Goal: Check status

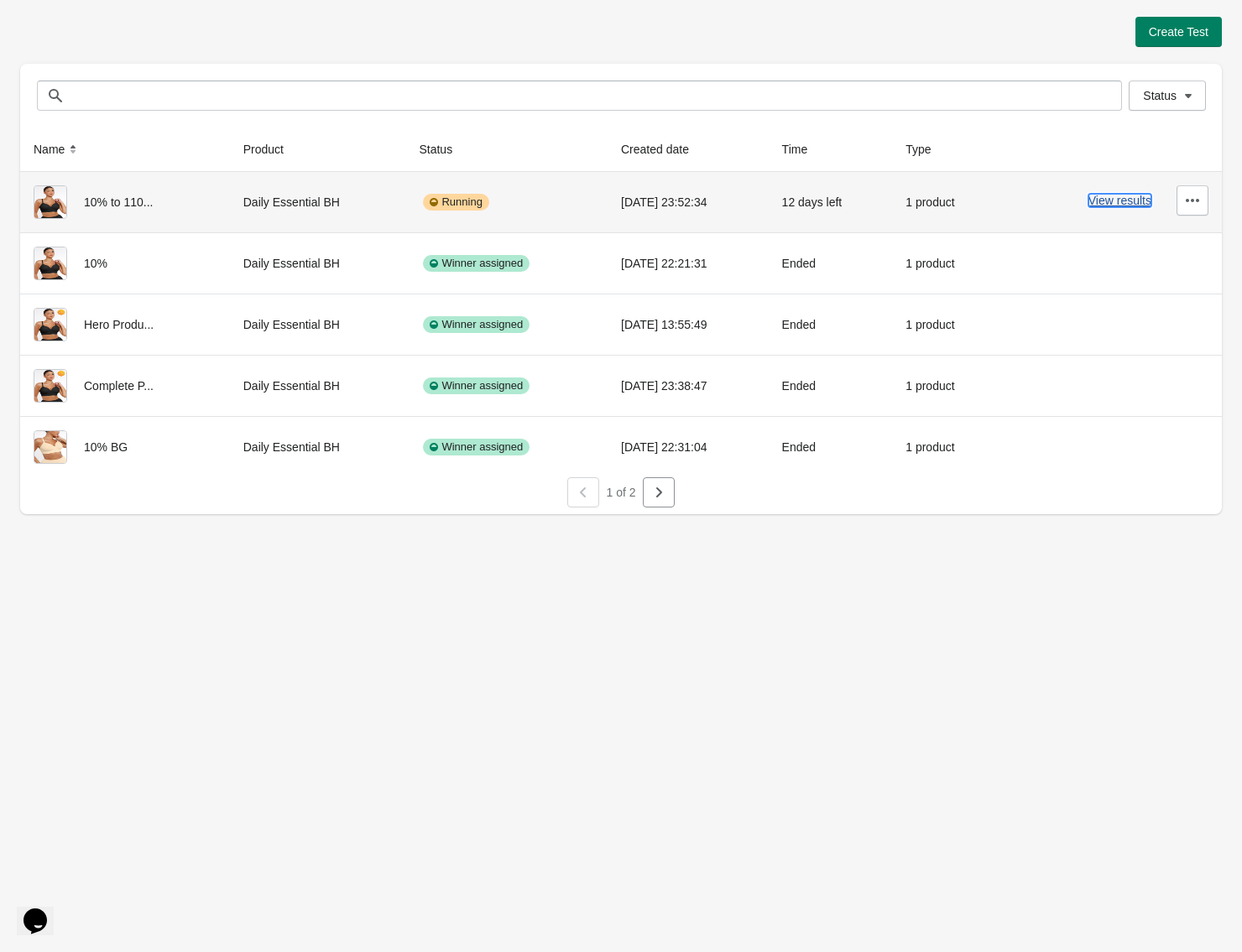
click at [1130, 203] on button "View results" at bounding box center [1120, 201] width 63 height 13
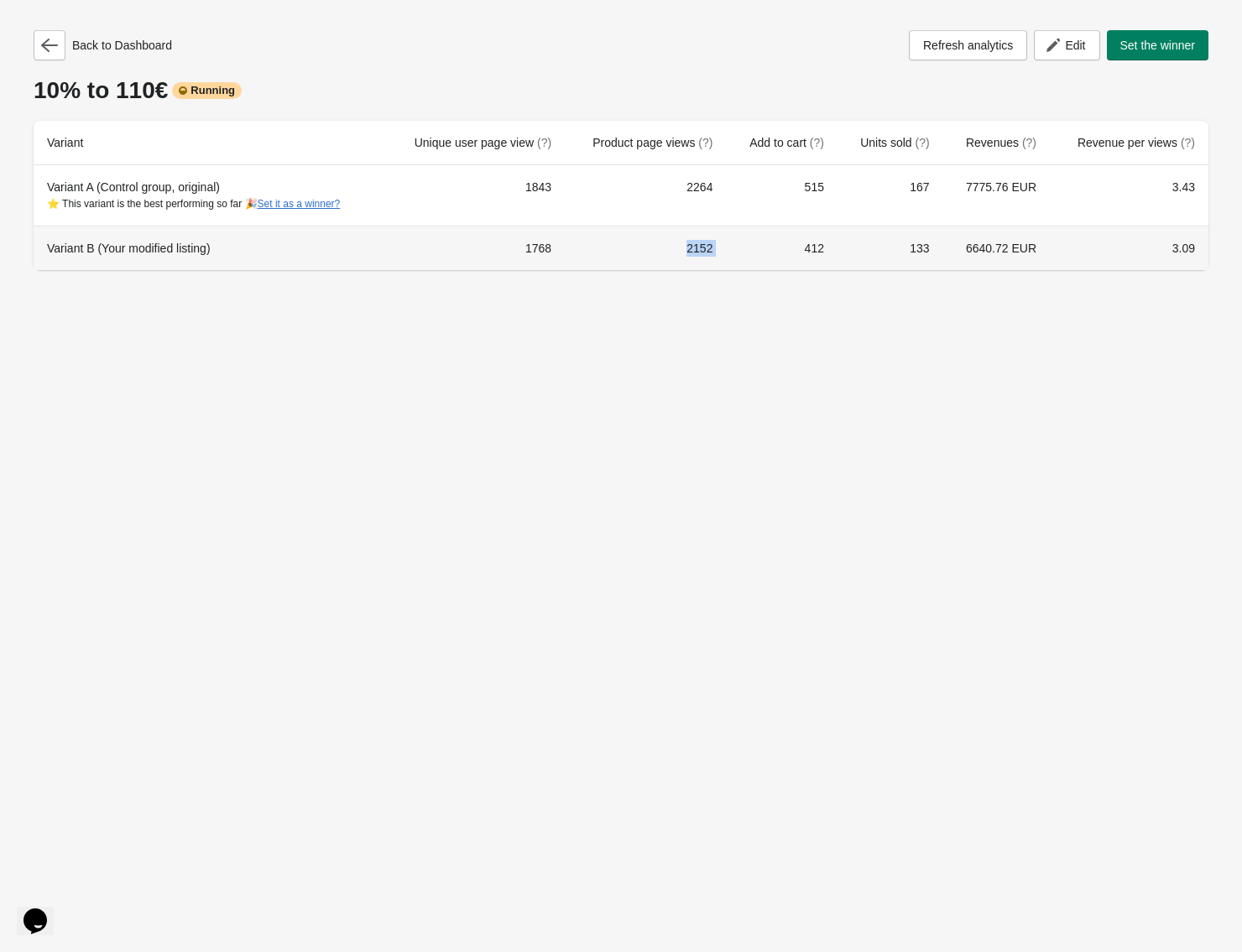
click at [740, 252] on tr "Variant B (Your modified listing) 1768 2152 412 133 6640.72 EUR 3.09" at bounding box center [621, 248] width 1175 height 44
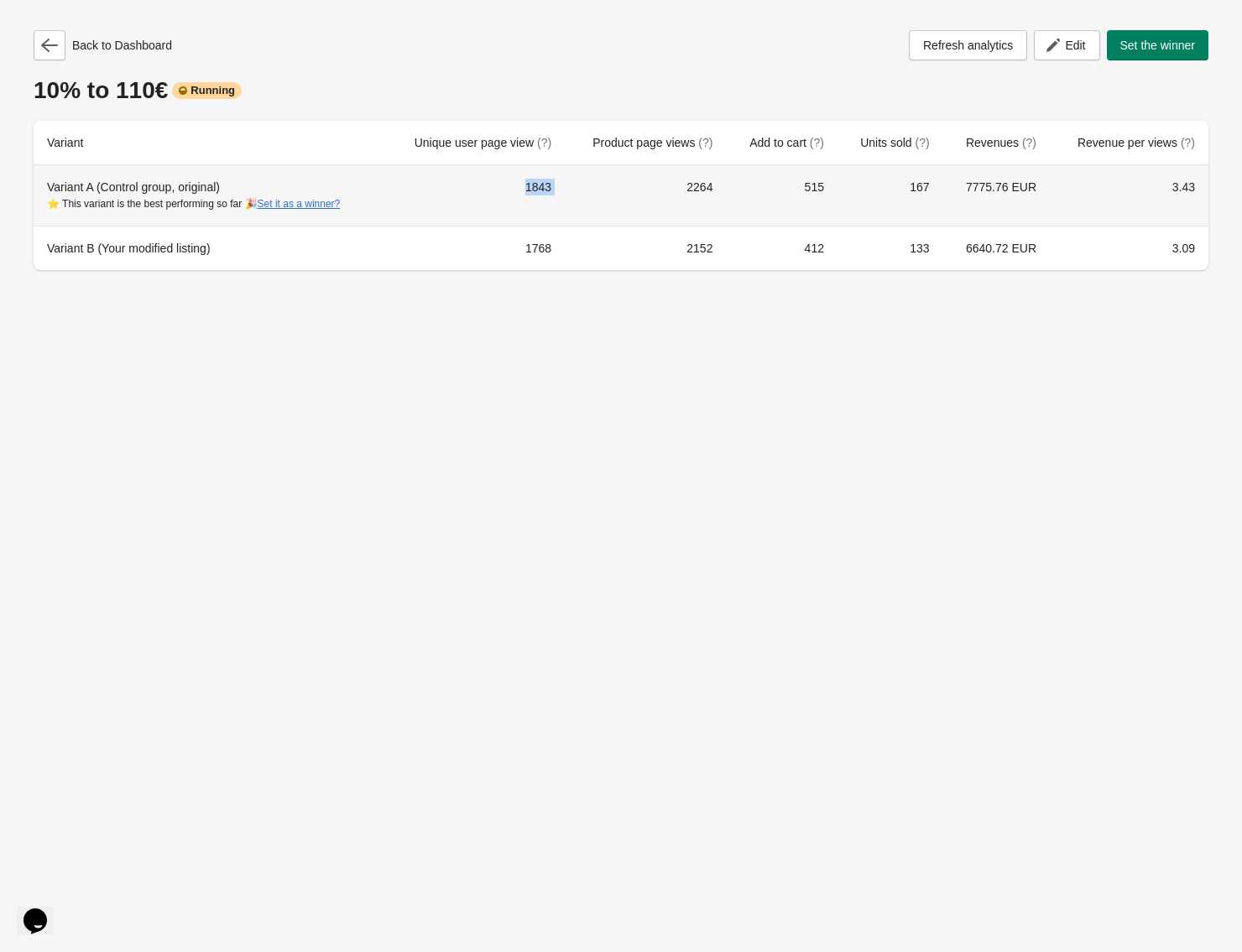
drag, startPoint x: 615, startPoint y: 189, endPoint x: 626, endPoint y: 189, distance: 11.0
click at [616, 189] on tr "Variant A (Control group, original) ⭐ This variant is the best performing so fa…" at bounding box center [621, 196] width 1175 height 60
drag, startPoint x: 686, startPoint y: 189, endPoint x: 732, endPoint y: 190, distance: 46.0
click at [726, 189] on td "2264" at bounding box center [645, 196] width 161 height 60
drag, startPoint x: 235, startPoint y: 187, endPoint x: 1236, endPoint y: 193, distance: 1001.0
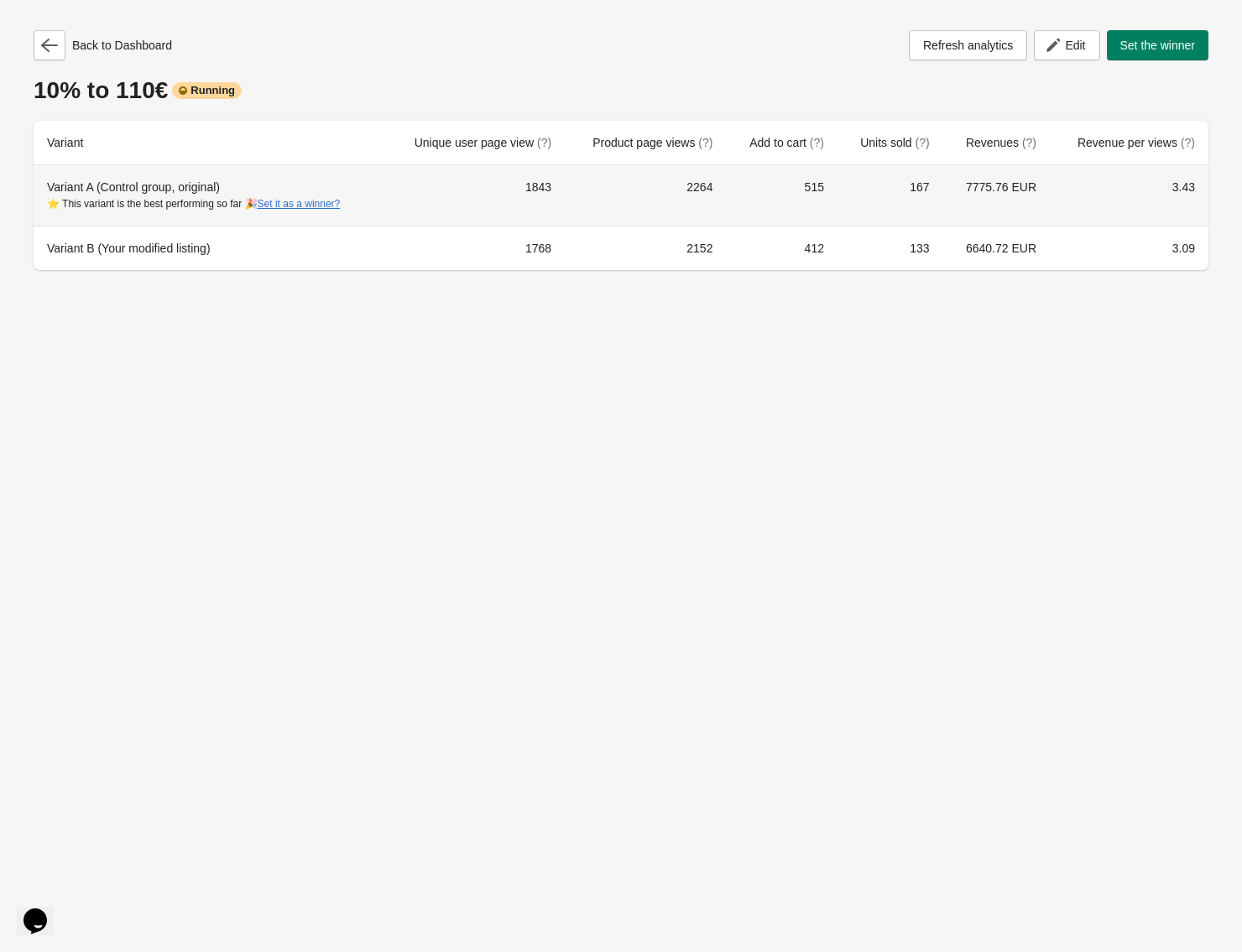
click at [1236, 193] on div "Back to Dashboard Refresh analytics Edit Set the winner 10% to 110€ Running Var…" at bounding box center [621, 145] width 1242 height 290
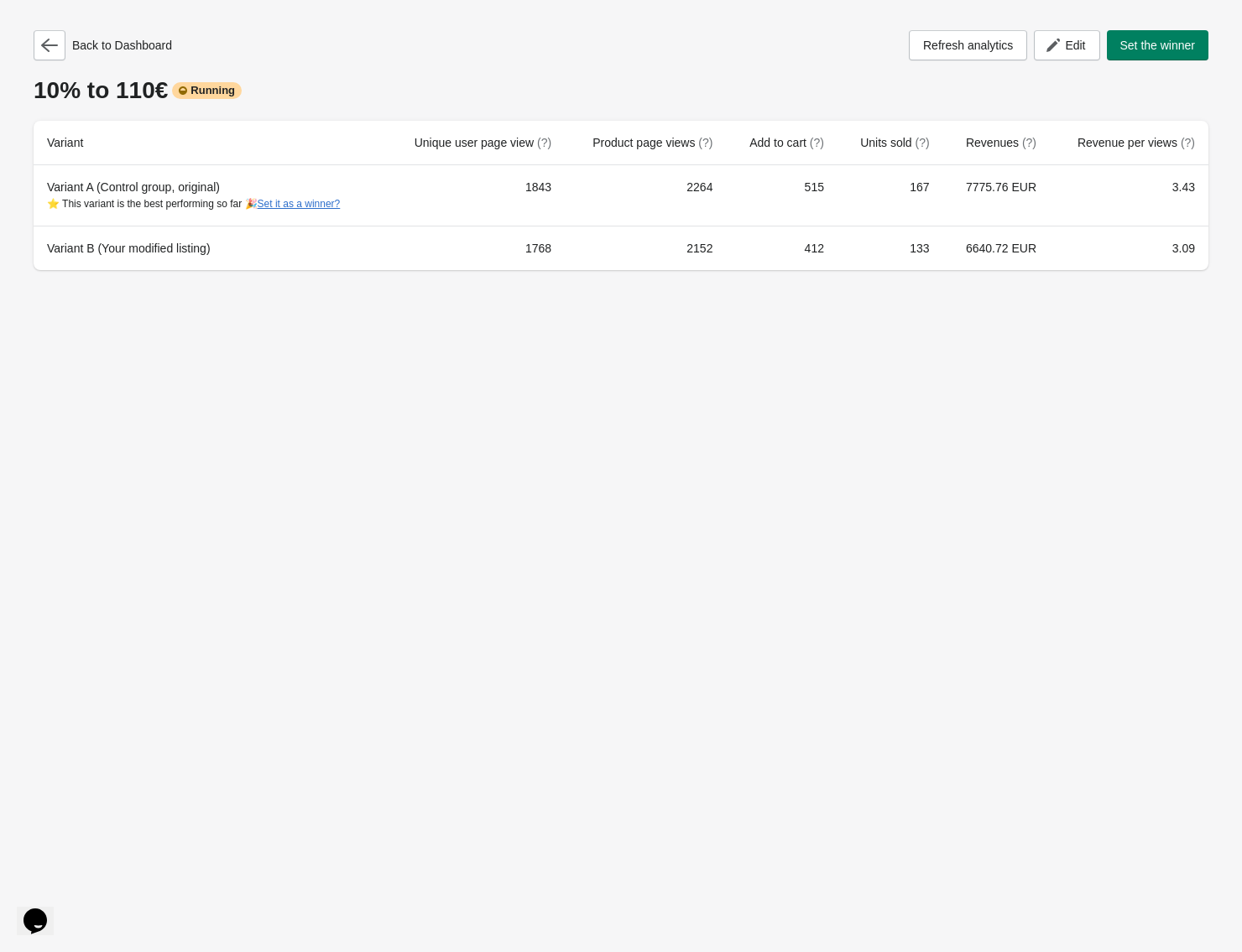
click at [1170, 404] on div "Back to Dashboard Refresh analytics Edit Set the winner 10% to 110€ Running Var…" at bounding box center [621, 476] width 1242 height 952
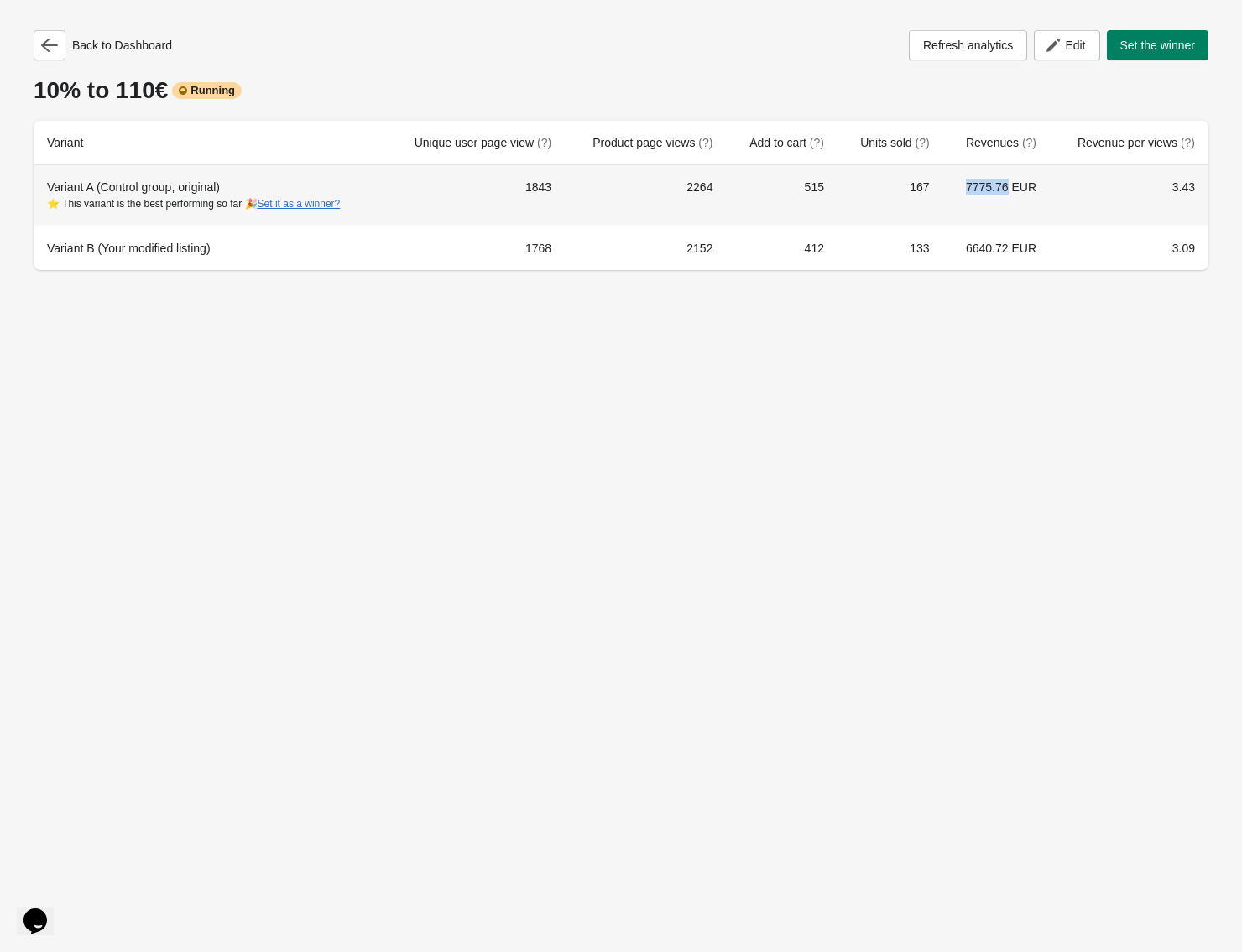
drag, startPoint x: 1003, startPoint y: 187, endPoint x: 1029, endPoint y: 266, distance: 83.2
click at [1037, 186] on tr "Variant A (Control group, original) ⭐ This variant is the best performing so fa…" at bounding box center [621, 196] width 1175 height 60
drag, startPoint x: 916, startPoint y: 183, endPoint x: 953, endPoint y: 207, distance: 44.1
click at [934, 188] on td "167" at bounding box center [890, 196] width 105 height 60
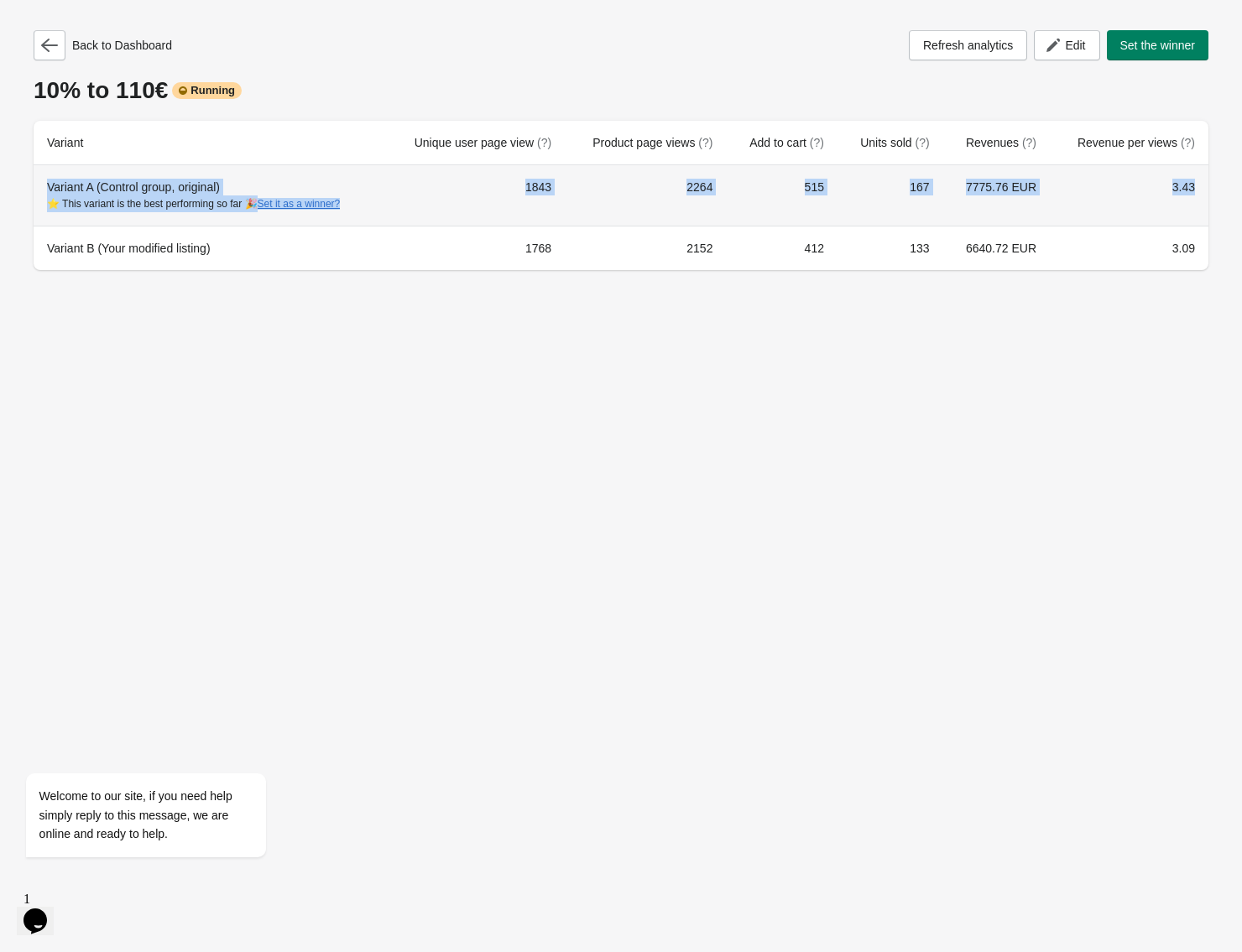
drag, startPoint x: 42, startPoint y: 188, endPoint x: 1191, endPoint y: 201, distance: 1149.1
click at [1204, 203] on tr "Variant A (Control group, original) ⭐ This variant is the best performing so fa…" at bounding box center [621, 196] width 1175 height 60
click at [102, 182] on div "Variant A (Control group, original) ⭐ This variant is the best performing so fa…" at bounding box center [209, 196] width 325 height 34
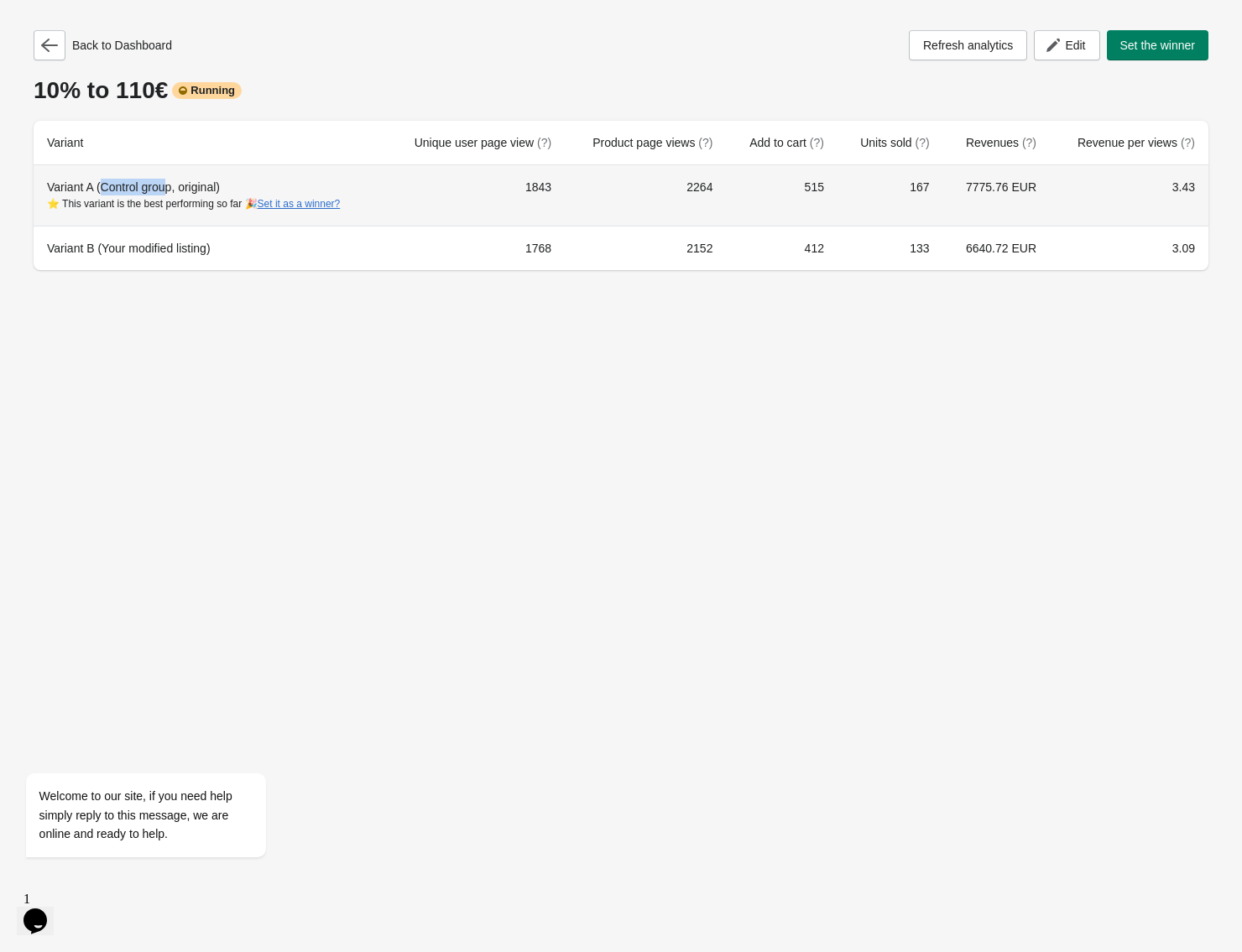
drag, startPoint x: 121, startPoint y: 188, endPoint x: 173, endPoint y: 189, distance: 52.0
click at [173, 189] on div "Variant A (Control group, original) ⭐ This variant is the best performing so fa…" at bounding box center [209, 196] width 325 height 34
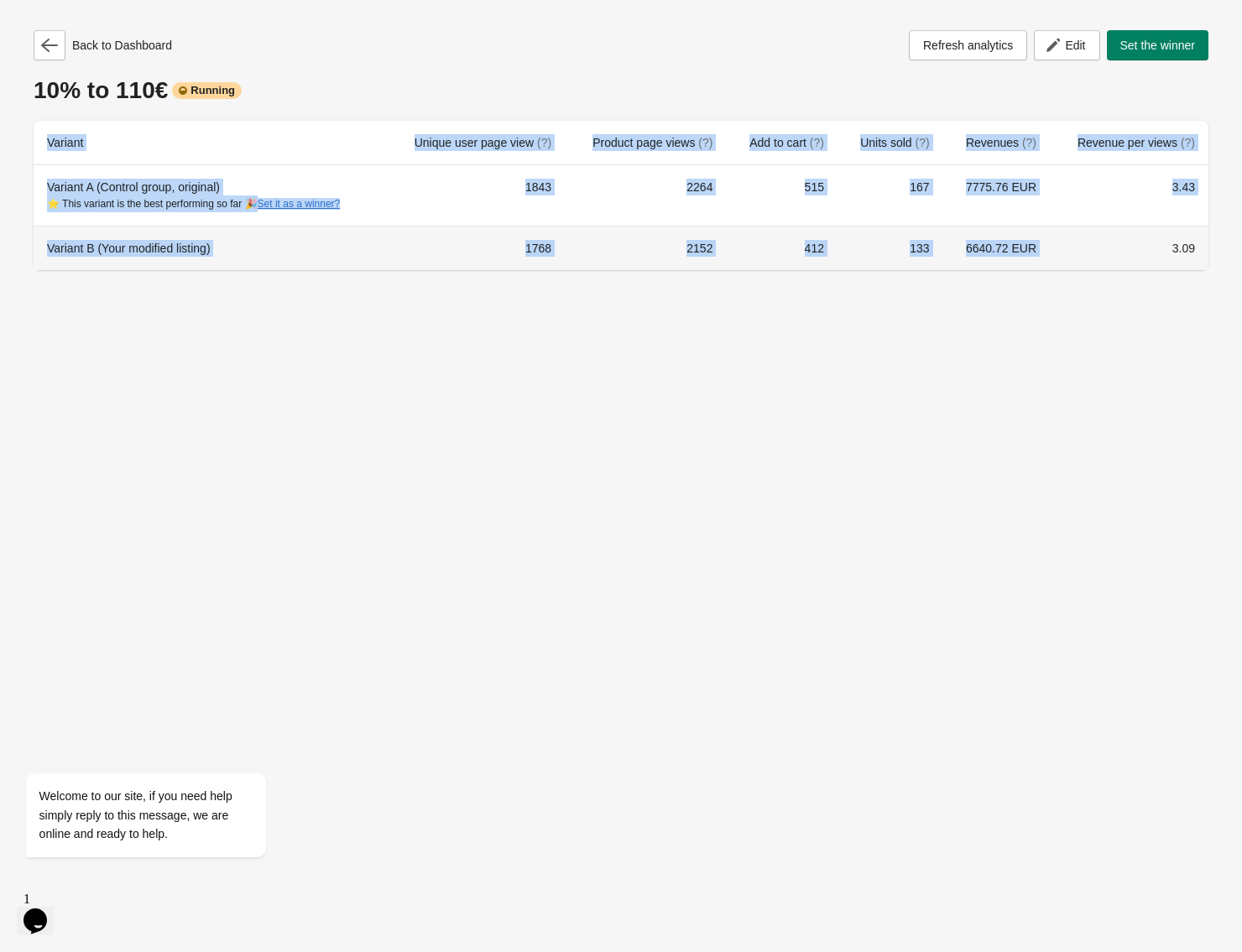
drag, startPoint x: 57, startPoint y: 259, endPoint x: 1076, endPoint y: 236, distance: 1019.3
click at [1076, 236] on div "Back to Dashboard Refresh analytics Edit Set the winner 10% to 110€ Running Var…" at bounding box center [621, 145] width 1202 height 290
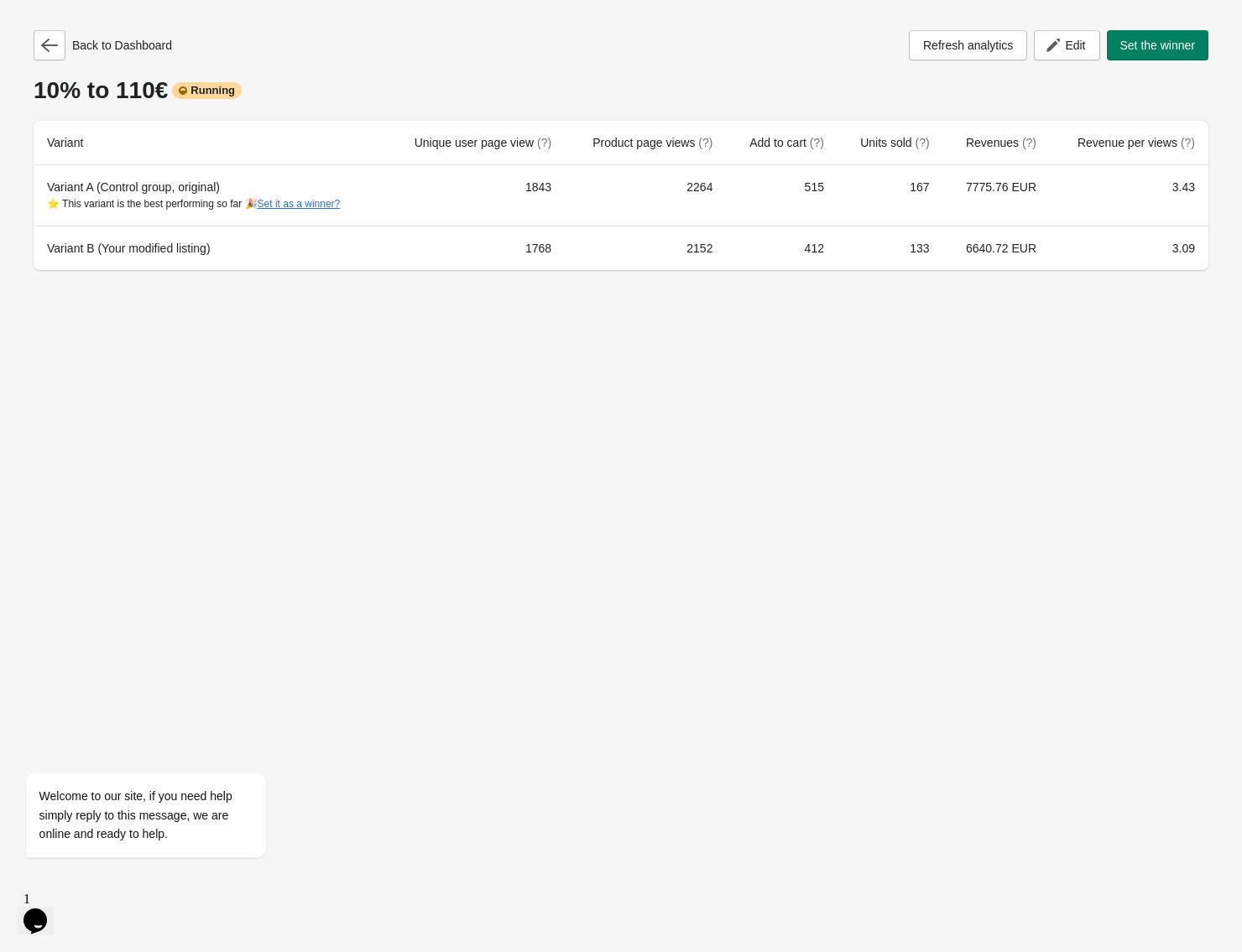
click at [1132, 319] on div "Back to Dashboard Refresh analytics Edit Set the winner 10% to 110€ Running Var…" at bounding box center [621, 476] width 1242 height 952
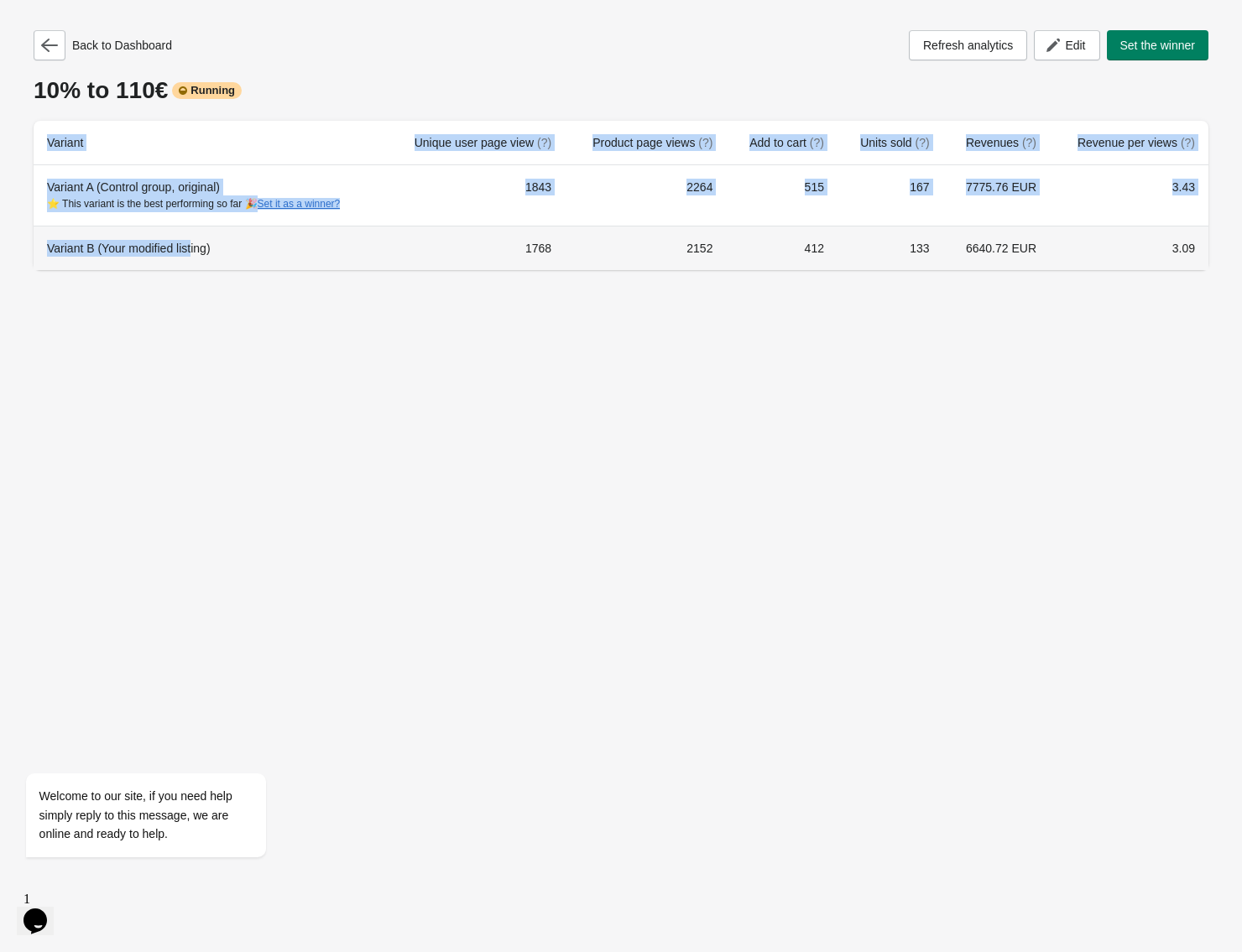
drag, startPoint x: 1199, startPoint y: 258, endPoint x: 169, endPoint y: 248, distance: 1030.0
click at [197, 247] on div "Back to Dashboard Refresh analytics Edit Set the winner 10% to 110€ Running Var…" at bounding box center [621, 145] width 1202 height 290
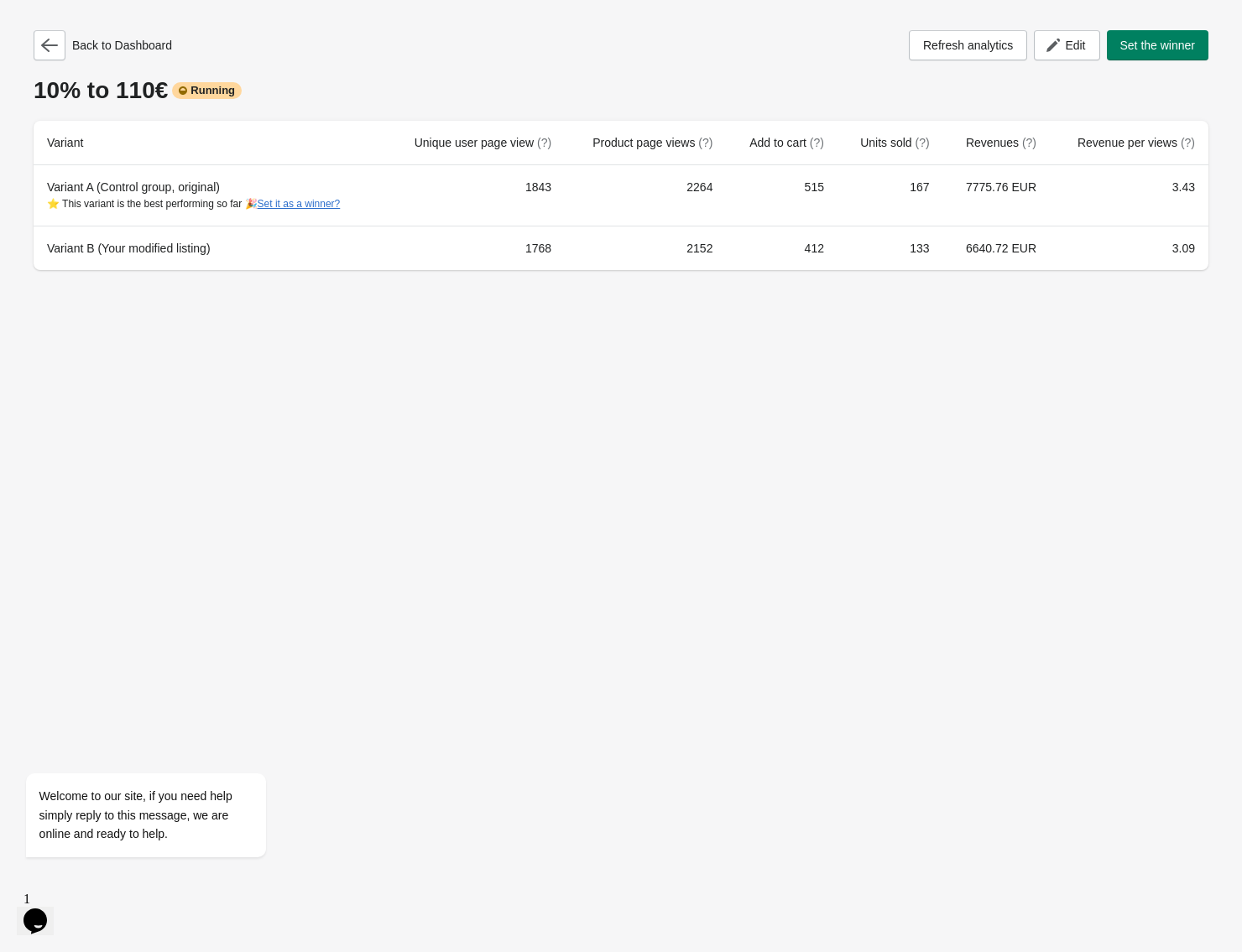
drag, startPoint x: 32, startPoint y: 248, endPoint x: 1218, endPoint y: 282, distance: 1186.5
click at [1241, 254] on html "Back to Dashboard Refresh analytics Edit Set the winner 10% to 110€ Running Var…" at bounding box center [621, 476] width 1242 height 952
click at [1129, 389] on div "Back to Dashboard Refresh analytics Edit Set the winner 10% to 110€ Running Var…" at bounding box center [621, 476] width 1242 height 952
drag, startPoint x: 554, startPoint y: 254, endPoint x: 1196, endPoint y: 299, distance: 643.6
click at [1176, 280] on div "Back to Dashboard Refresh analytics Edit Set the winner 10% to 110€ Running Var…" at bounding box center [621, 145] width 1202 height 290
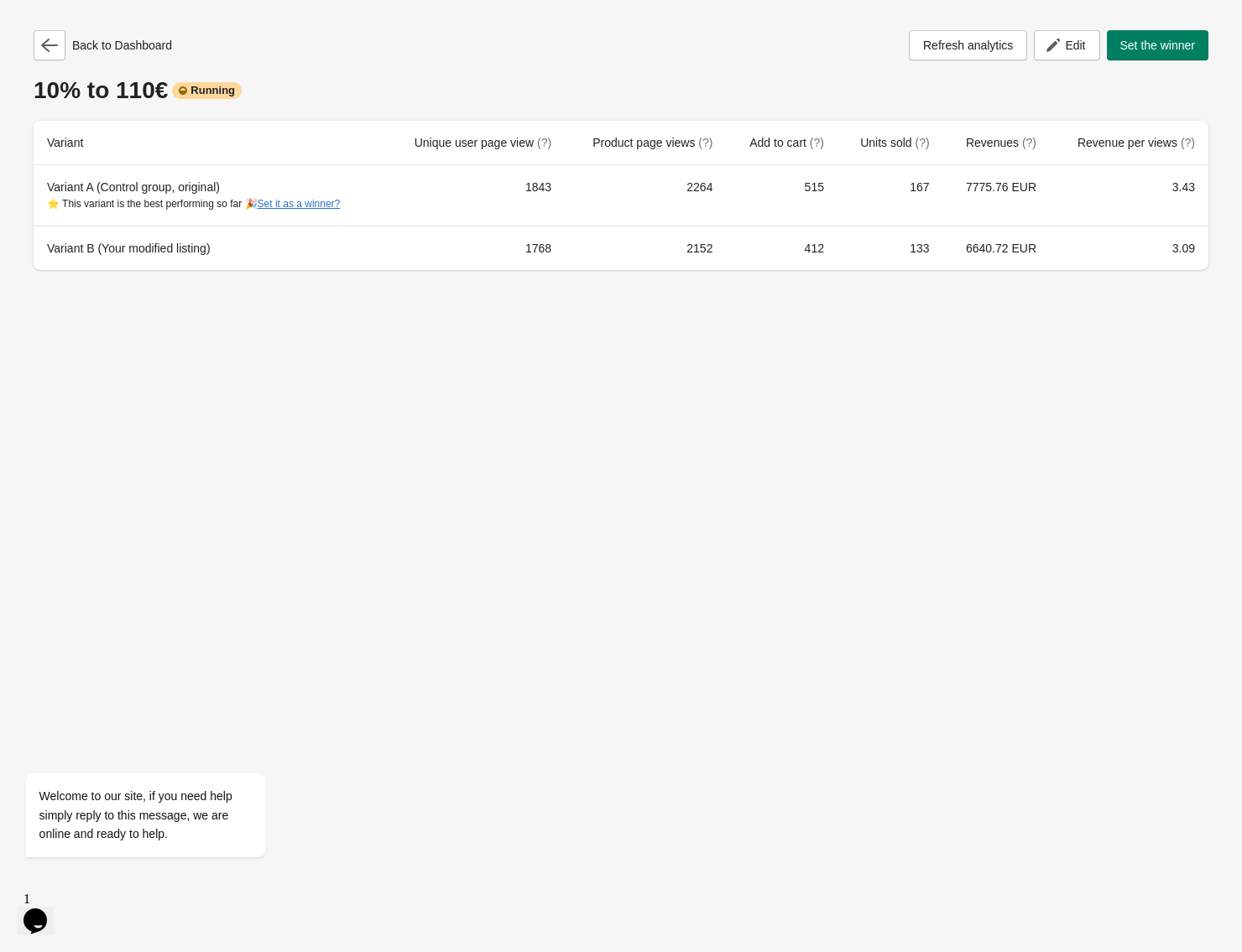
click at [1203, 323] on div "Back to Dashboard Refresh analytics Edit Set the winner 10% to 110€ Running Var…" at bounding box center [621, 476] width 1242 height 952
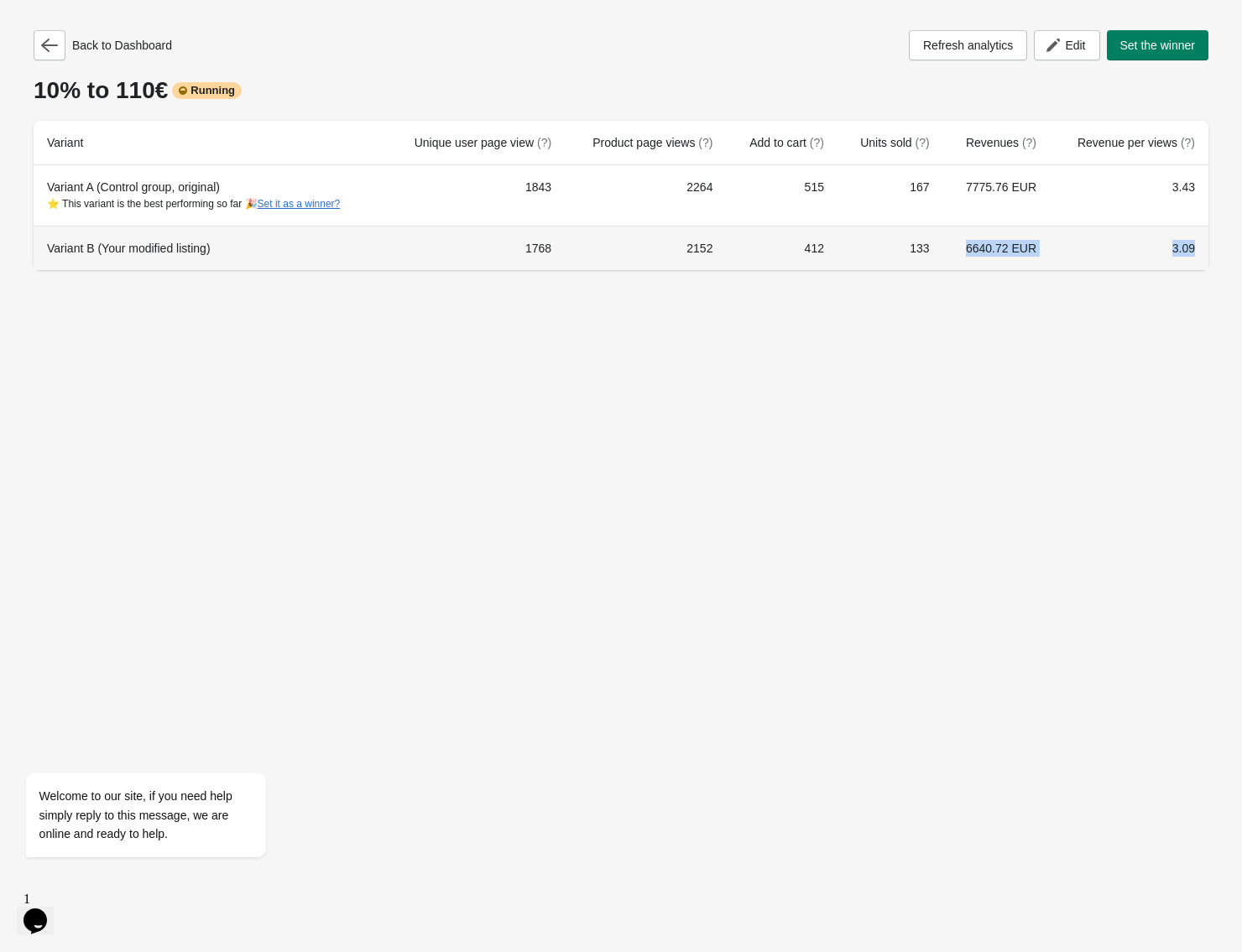
drag, startPoint x: 682, startPoint y: 218, endPoint x: 27, endPoint y: 185, distance: 655.8
click at [574, 213] on tbody "Variant A (Control group, original) ⭐ This variant is the best performing so fa…" at bounding box center [621, 218] width 1175 height 105
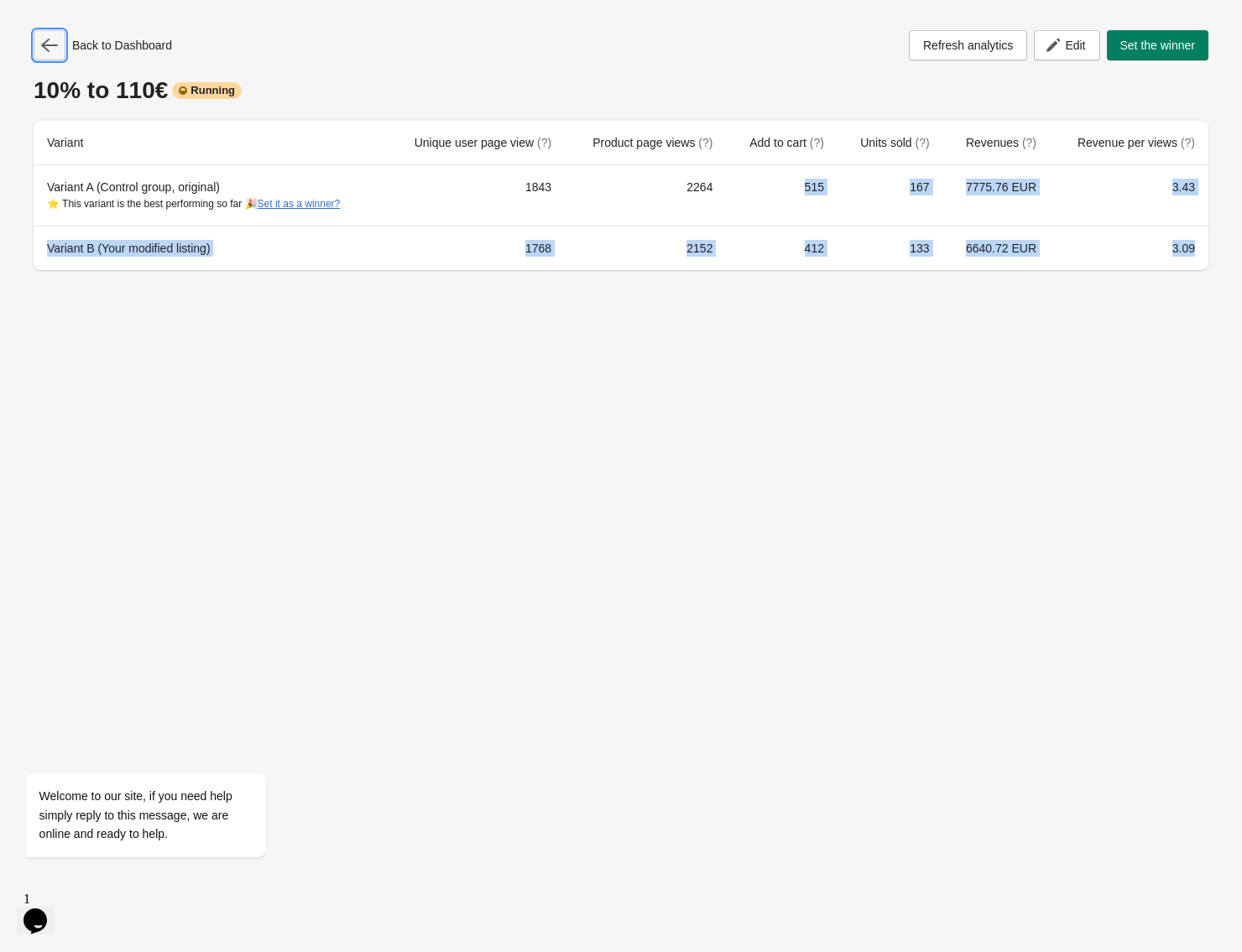
click at [42, 40] on icon "button" at bounding box center [50, 45] width 17 height 17
